Goal: Information Seeking & Learning: Learn about a topic

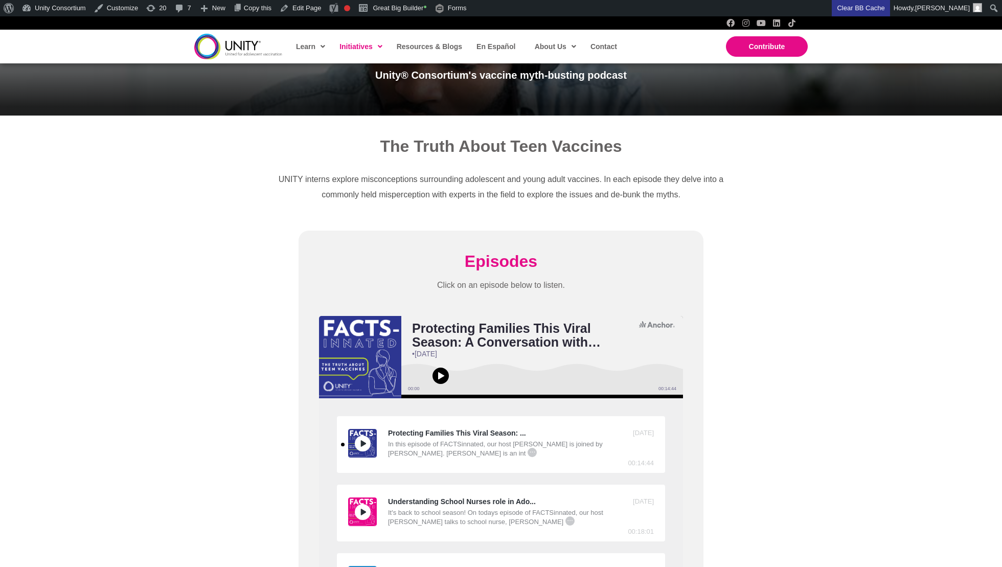
scroll to position [203, 0]
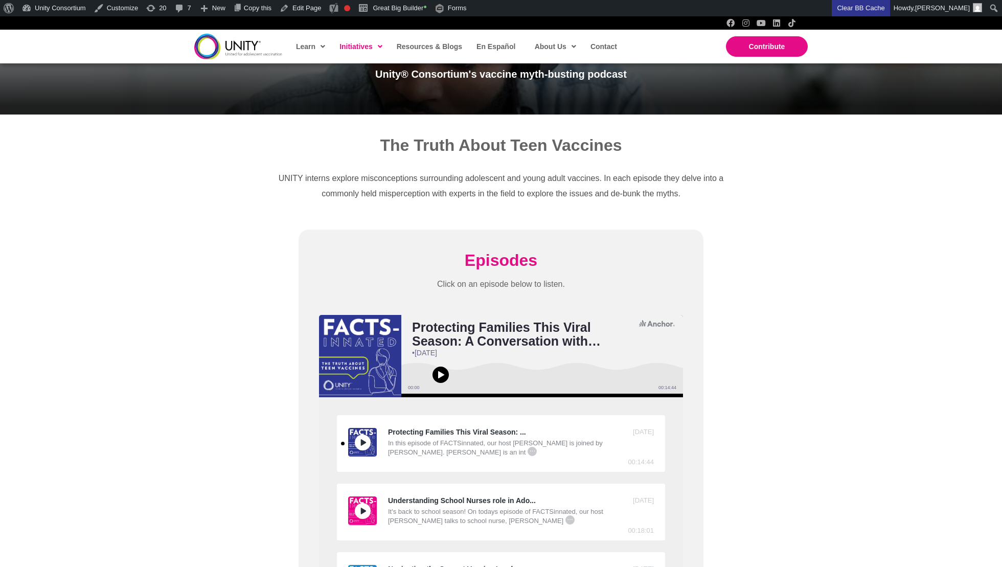
click at [650, 324] on icon "Anchor logo" at bounding box center [657, 323] width 36 height 7
click at [528, 452] on span "..." at bounding box center [532, 451] width 9 height 9
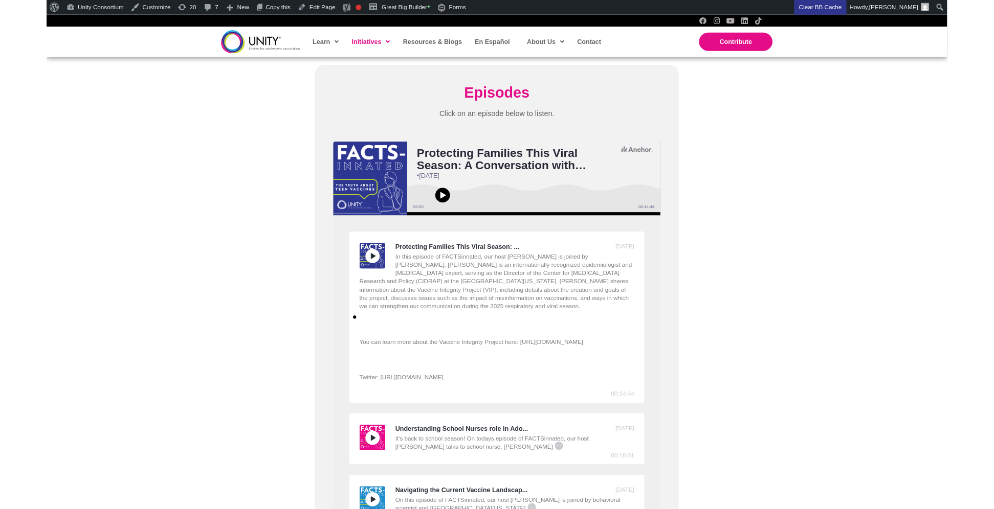
scroll to position [376, 0]
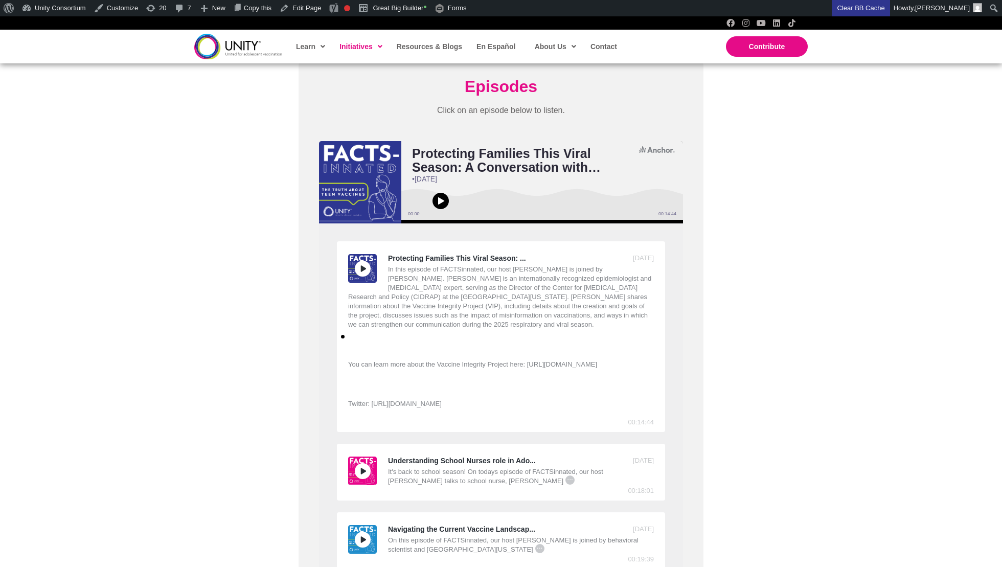
click at [654, 149] on icon "Anchor logo" at bounding box center [656, 149] width 35 height 7
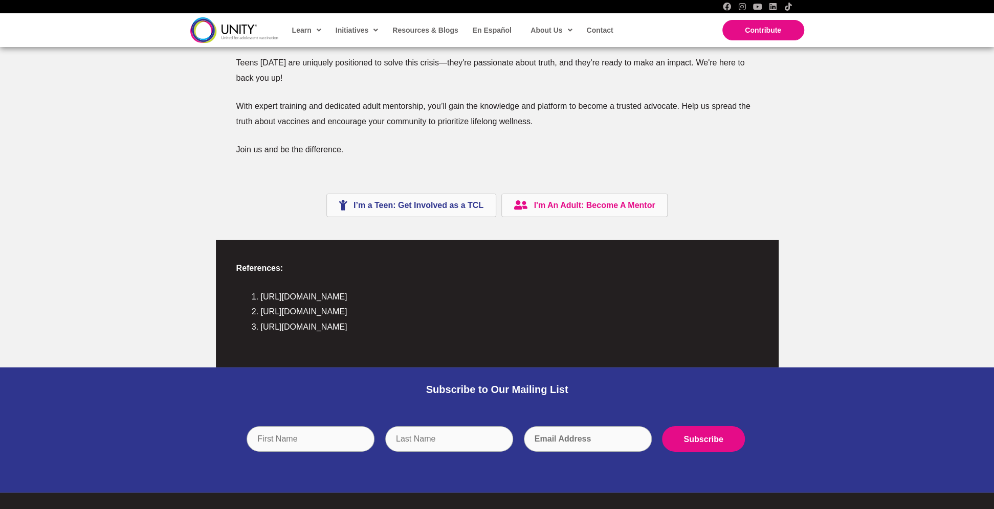
scroll to position [2230, 0]
